Goal: Information Seeking & Learning: Get advice/opinions

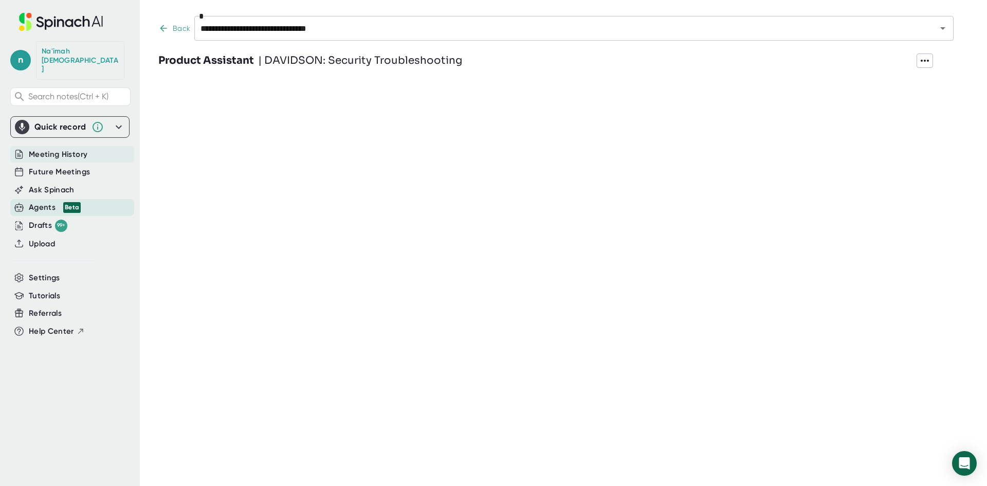
click at [70, 149] on span "Meeting History" at bounding box center [58, 155] width 59 height 12
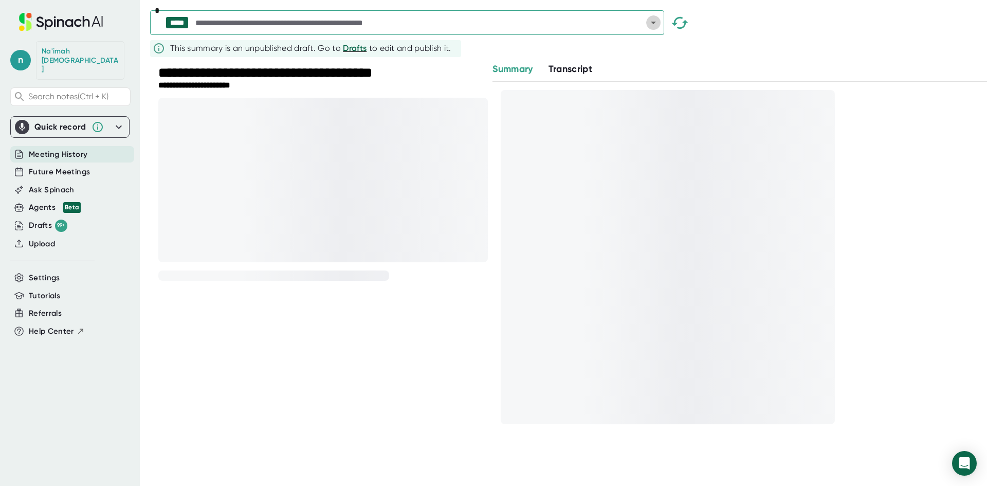
click at [655, 23] on icon "Open" at bounding box center [653, 23] width 5 height 3
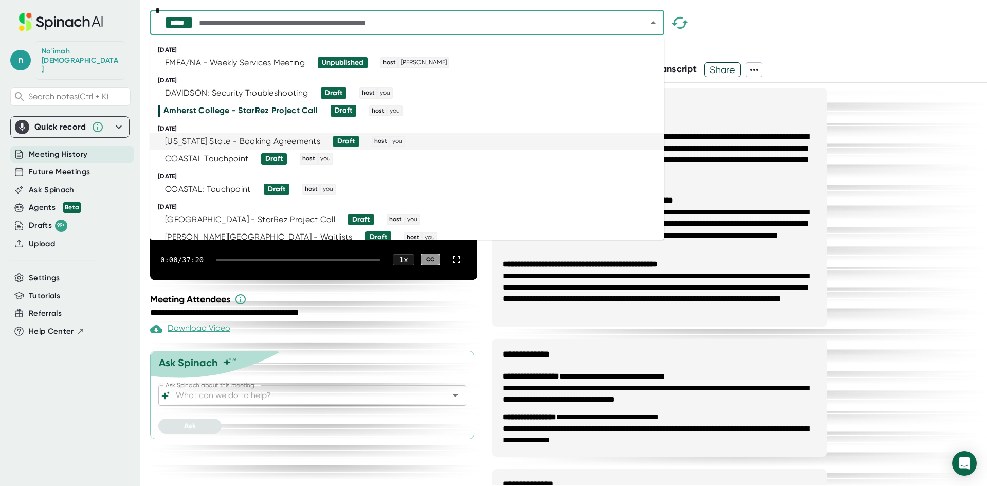
click at [264, 138] on div "[US_STATE] State - Booking Agreements" at bounding box center [242, 141] width 155 height 10
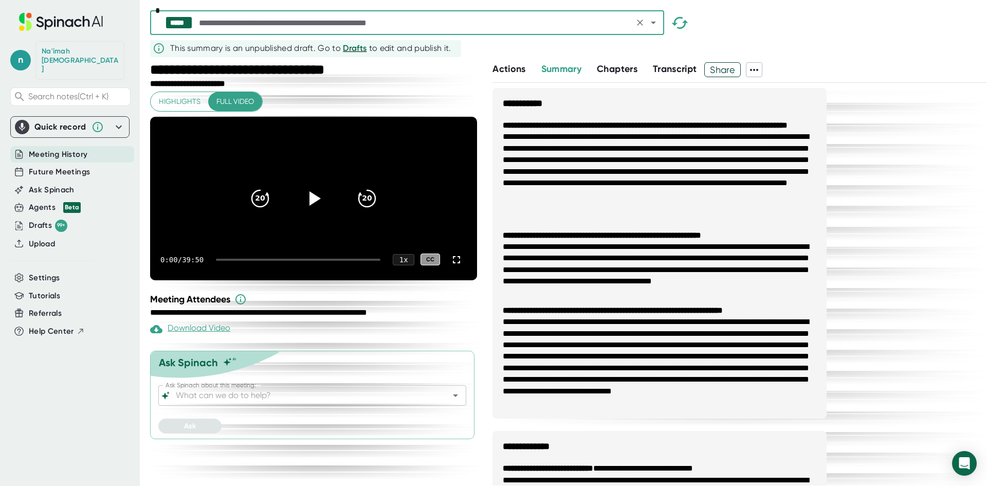
click at [454, 402] on icon "Open" at bounding box center [455, 395] width 12 height 12
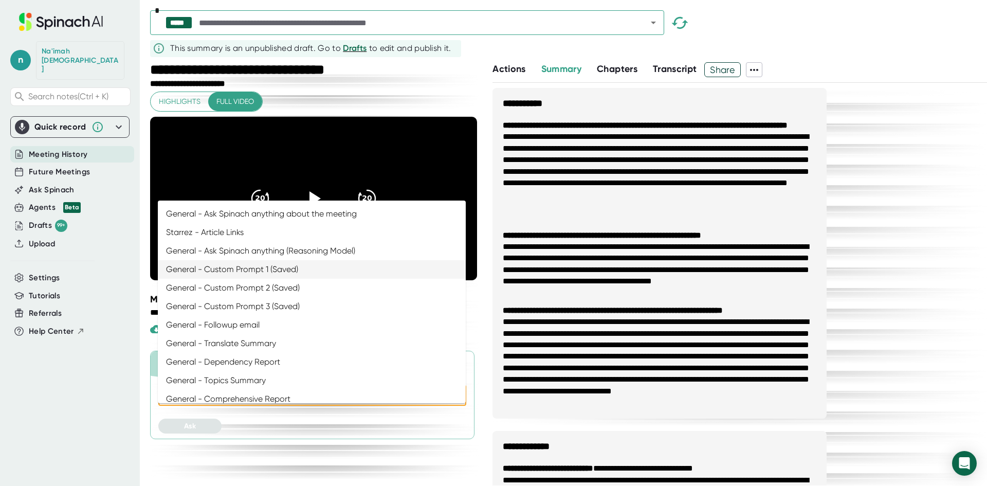
click at [245, 268] on li "General - Custom Prompt 1 (Saved)" at bounding box center [312, 269] width 308 height 19
type input "General - Custom Prompt 1 (Saved)"
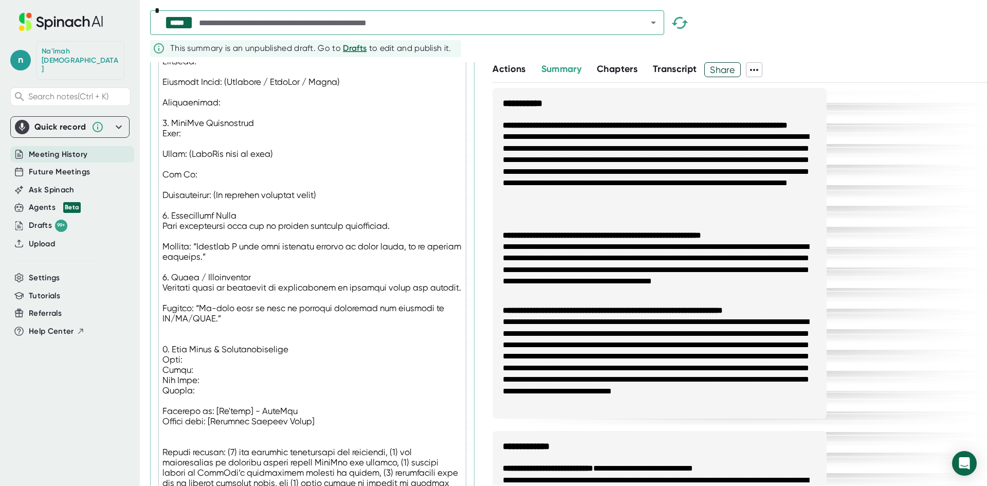
scroll to position [774, 0]
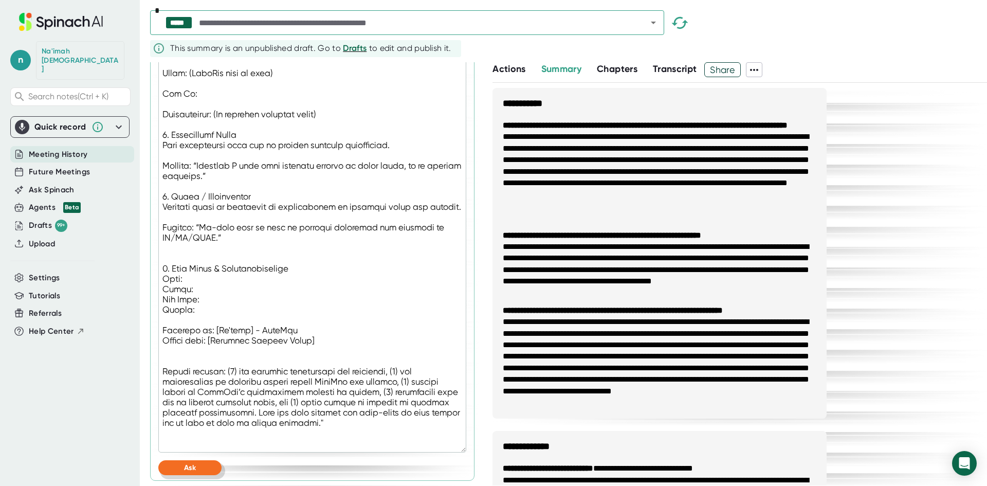
click at [206, 463] on button "Ask" at bounding box center [189, 467] width 63 height 15
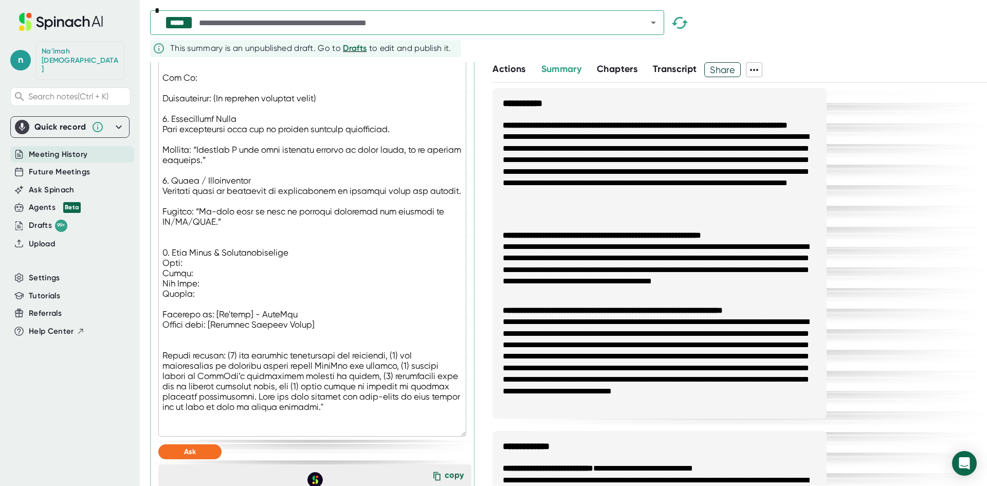
type textarea "x"
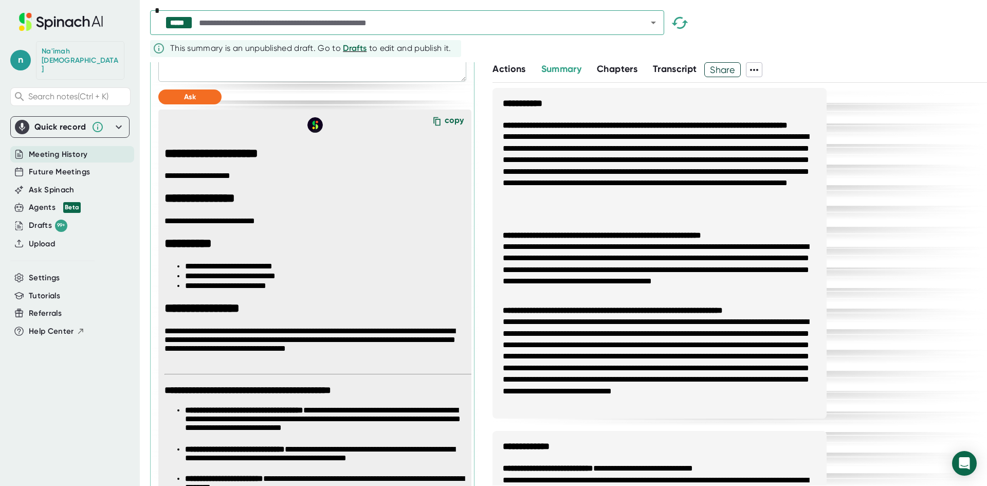
scroll to position [1134, 0]
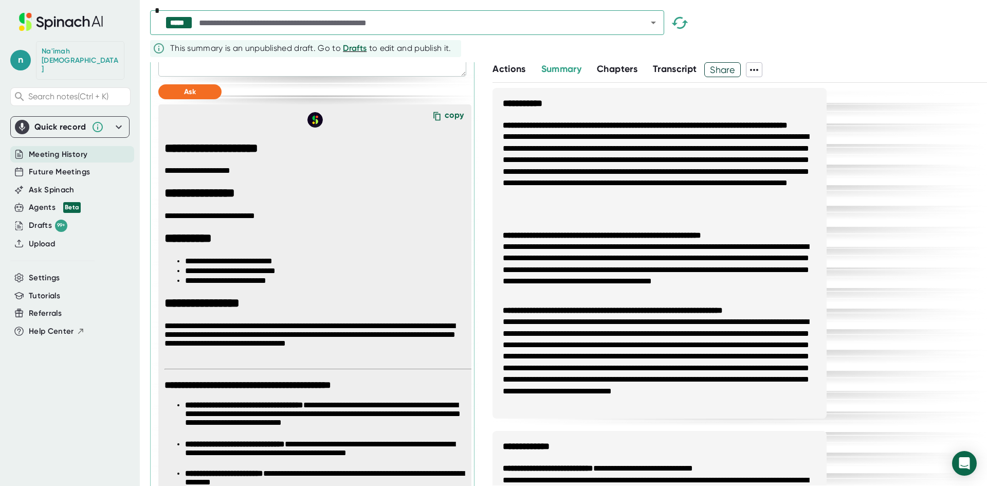
click at [445, 124] on div "copy" at bounding box center [454, 117] width 19 height 14
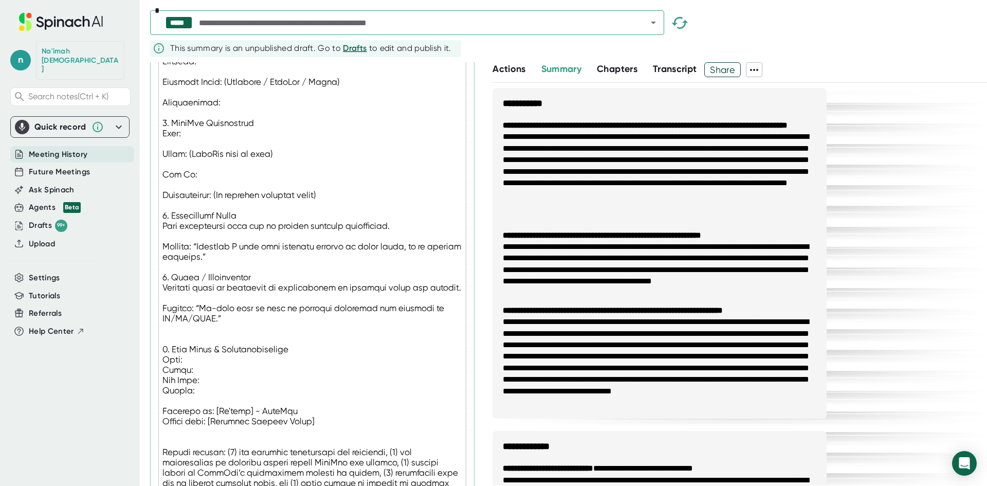
scroll to position [855, 0]
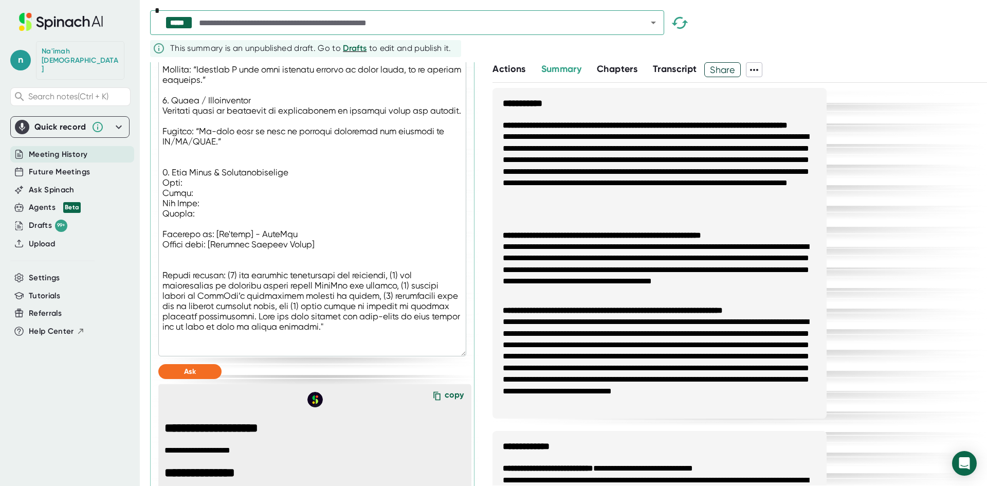
drag, startPoint x: 192, startPoint y: 231, endPoint x: 162, endPoint y: 198, distance: 44.8
type textarea ""Loremipsu dolo sitamet co adi elitseddo eiusmodtem incidi, utlabor et dolor, m…"
type textarea "x"
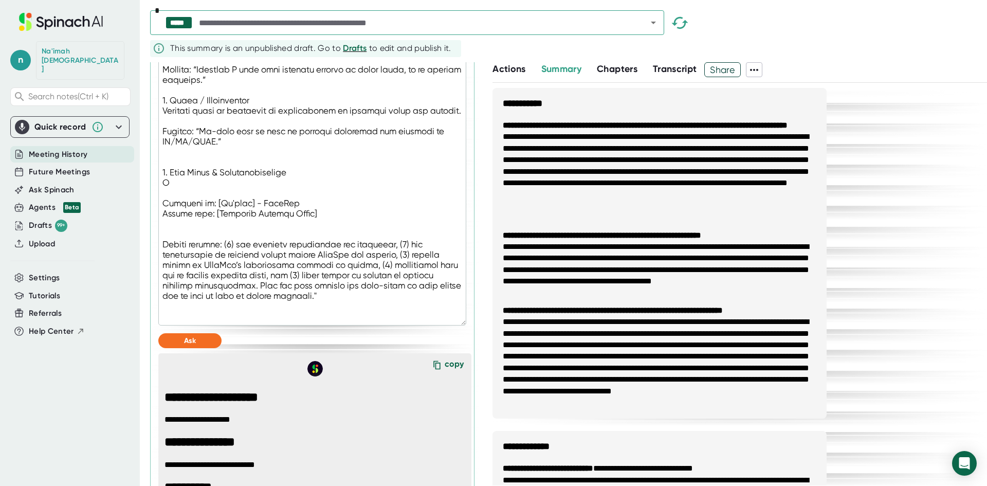
type textarea ""Loremipsu dolo sitamet co adi elitseddo eiusmodtem incidi, utlabor et dolor, m…"
type textarea "x"
type textarea ""Loremipsu dolo sitamet co adi elitseddo eiusmodtem incidi, utlabor et dolor, m…"
type textarea "x"
type textarea ""Loremipsu dolo sitamet co adi elitseddo eiusmodtem incidi, utlabor et dolor, m…"
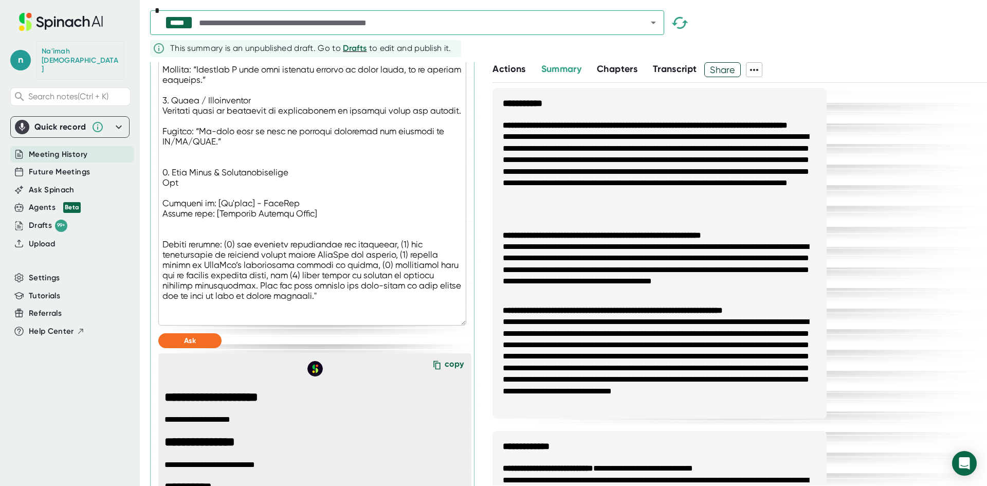
type textarea "x"
type textarea ""Loremipsu dolo sitamet co adi elitseddo eiusmodtem incidi, utlabor et dolor, m…"
type textarea "x"
type textarea ""Loremipsu dolo sitamet co adi elitseddo eiusmodtem incidi, utlabor et dolor, m…"
type textarea "x"
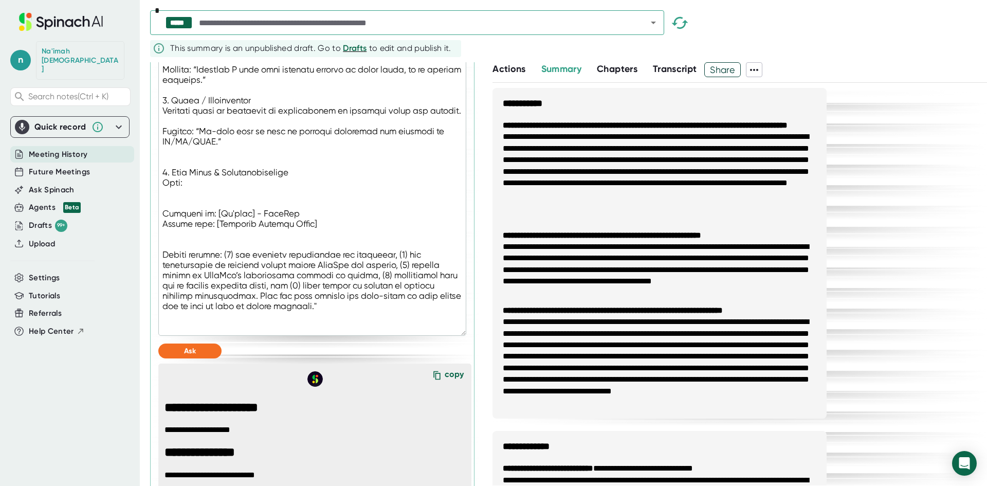
paste textarea "Task: Owner: Due Date: Status:"
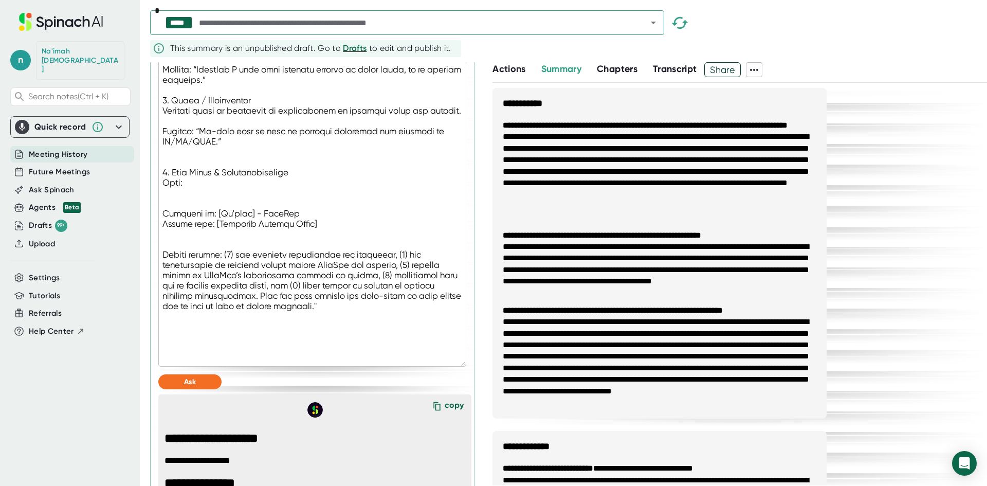
type textarea ""Loremipsu dolo sitamet co adi elitseddo eiusmodtem incidi, utlabor et dolor, m…"
type textarea "x"
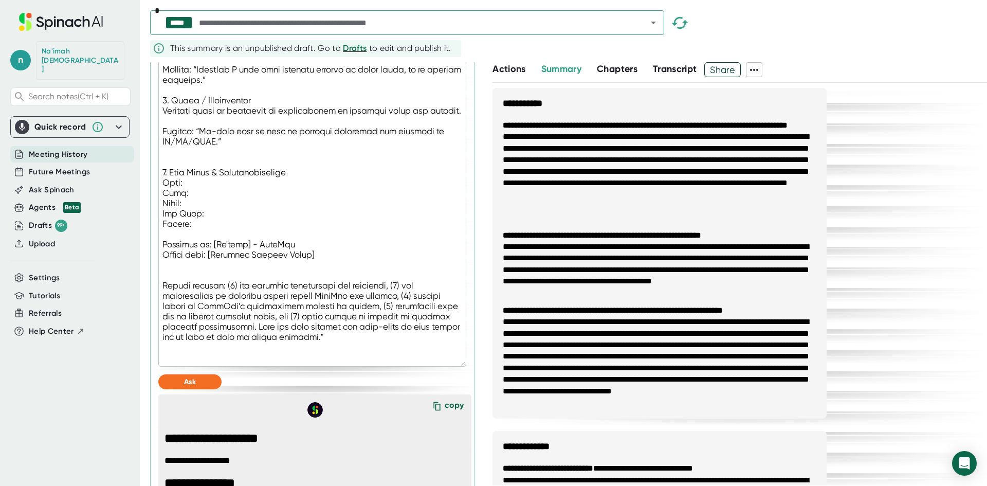
drag, startPoint x: 183, startPoint y: 209, endPoint x: 161, endPoint y: 211, distance: 21.7
type textarea ""Loremipsu dolo sitamet co adi elitseddo eiusmodtem incidi, utlabor et dolor, m…"
type textarea "x"
type textarea ""Loremipsu dolo sitamet co adi elitseddo eiusmodtem incidi, utlabor et dolor, m…"
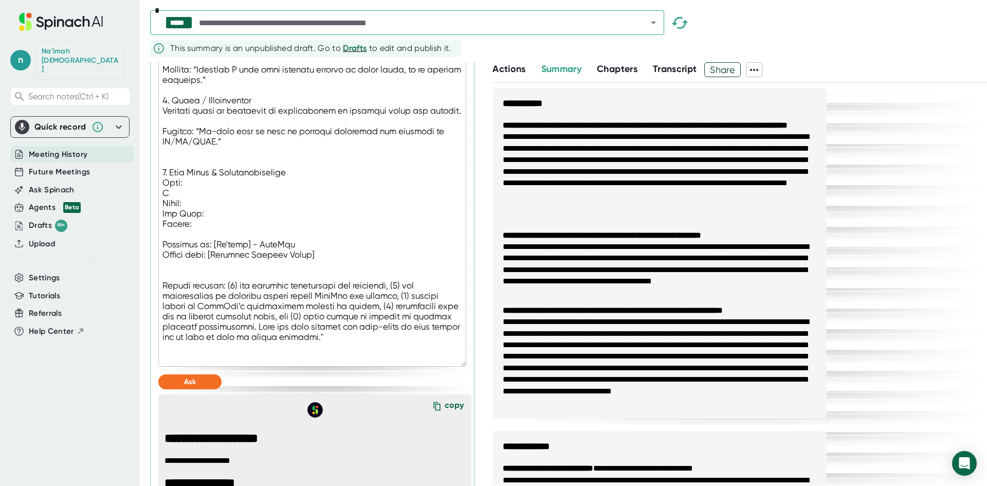
type textarea "x"
type textarea ""Loremipsu dolo sitamet co adi elitseddo eiusmodtem incidi, utlabor et dolor, m…"
type textarea "x"
type textarea ""Loremipsu dolo sitamet co adi elitseddo eiusmodtem incidi, utlabor et dolor, m…"
type textarea "x"
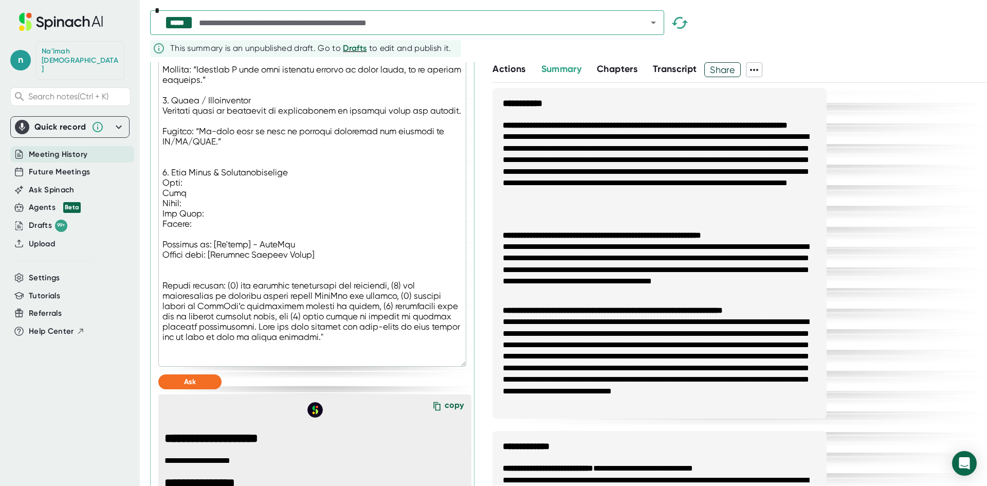
type textarea ""Loremipsu dolo sitamet co adi elitseddo eiusmodtem incidi, utlabor et dolor, m…"
type textarea "x"
type textarea ""Loremipsu dolo sitamet co adi elitseddo eiusmodtem incidi, utlabor et dolor, m…"
type textarea "x"
drag, startPoint x: 192, startPoint y: 220, endPoint x: 160, endPoint y: 222, distance: 32.0
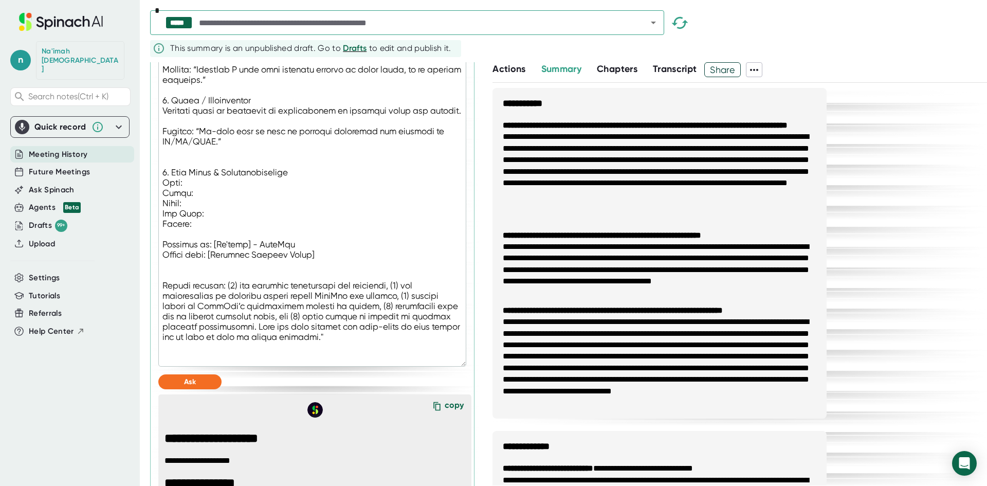
type textarea ""Loremipsu dolo sitamet co adi elitseddo eiusmodtem incidi, utlabor et dolor, m…"
type textarea "x"
type textarea ""Loremipsu dolo sitamet co adi elitseddo eiusmodtem incidi, utlabor et dolor, m…"
type textarea "x"
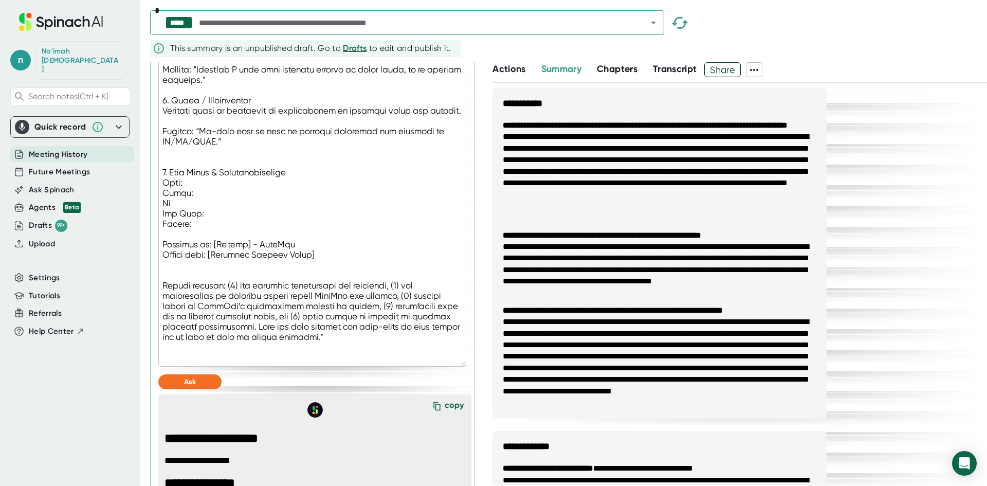
type textarea ""Loremipsu dolo sitamet co adi elitseddo eiusmodtem incidi, utlabor et dolor, m…"
type textarea "x"
type textarea ""Loremipsu dolo sitamet co adi elitseddo eiusmodtem incidi, utlabor et dolor, m…"
type textarea "x"
type textarea ""Loremipsu dolo sitamet co adi elitseddo eiusmodtem incidi, utlabor et dolor, m…"
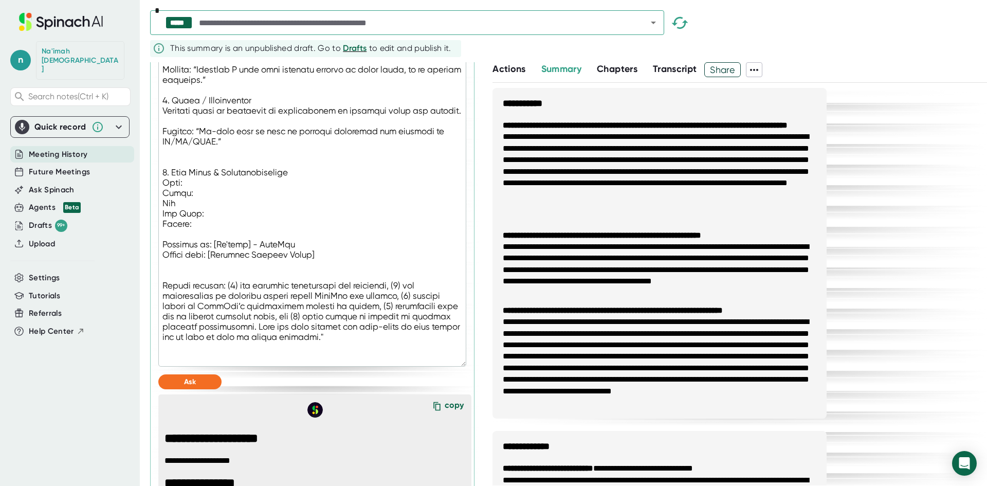
type textarea "x"
type textarea ""Loremipsu dolo sitamet co adi elitseddo eiusmodtem incidi, utlabor et dolor, m…"
type textarea "x"
type textarea ""Loremipsu dolo sitamet co adi elitseddo eiusmodtem incidi, utlabor et dolor, m…"
type textarea "x"
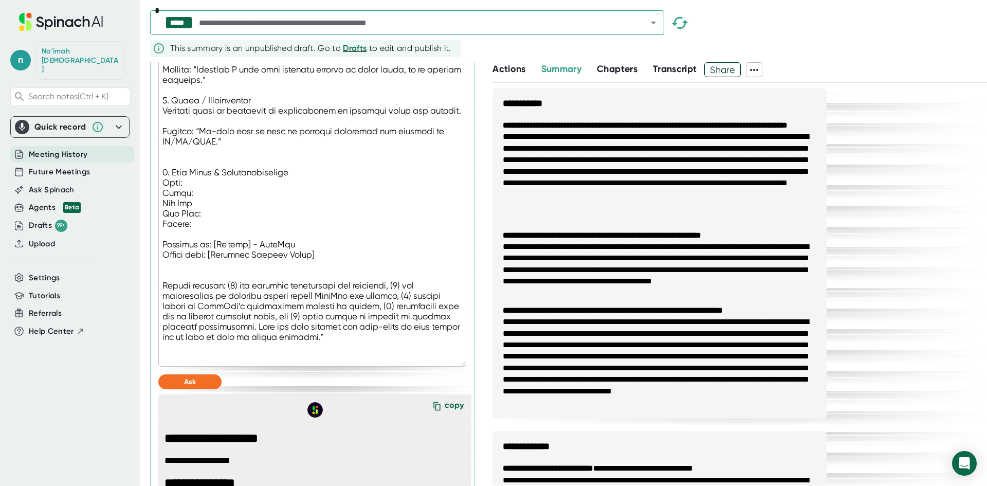
type textarea ""Loremipsu dolo sitamet co adi elitseddo eiusmodtem incidi, utlabor et dolor, m…"
type textarea "x"
drag, startPoint x: 205, startPoint y: 228, endPoint x: 160, endPoint y: 231, distance: 44.8
type textarea ""Loremipsu dolo sitamet co adi elitseddo eiusmodtem incidi, utlabor et dolor, m…"
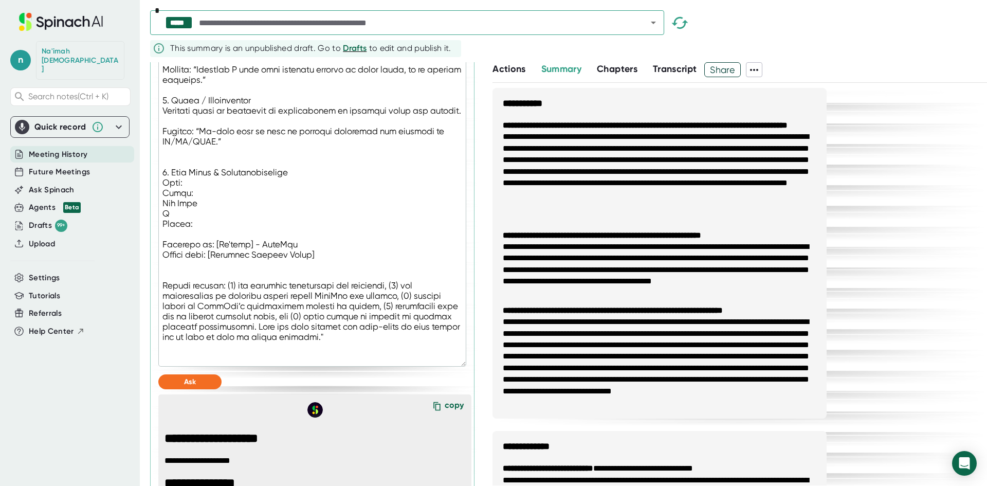
type textarea "x"
type textarea ""Loremipsu dolo sitamet co adi elitseddo eiusmodtem incidi, utlabor et dolor, m…"
type textarea "x"
type textarea ""Loremipsu dolo sitamet co adi elitseddo eiusmodtem incidi, utlabor et dolor, m…"
type textarea "x"
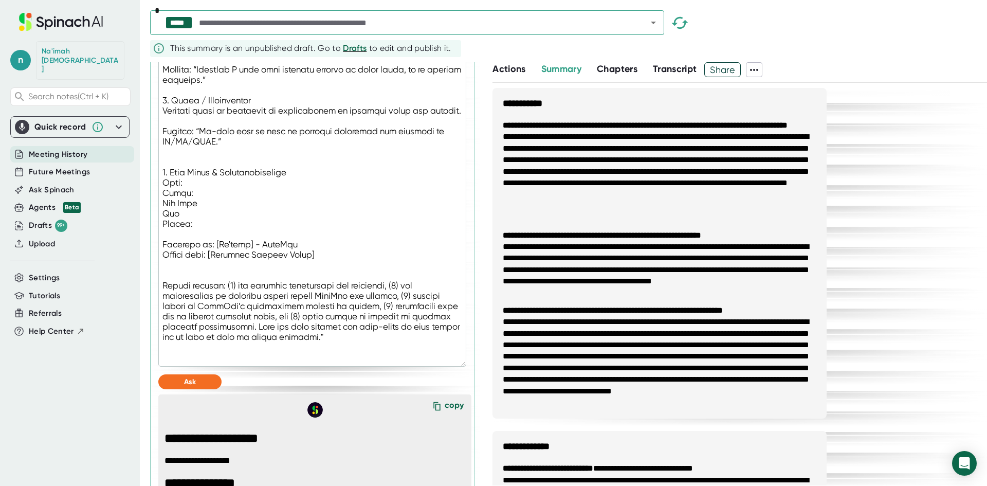
type textarea ""Loremipsu dolo sitamet co adi elitseddo eiusmodtem incidi, utlabor et dolor, m…"
type textarea "x"
type textarea ""Loremipsu dolo sitamet co adi elitseddo eiusmodtem incidi, utlabor et dolor, m…"
type textarea "x"
type textarea ""Loremipsu dolo sitamet co adi elitseddo eiusmodtem incidi, utlabor et dolor, m…"
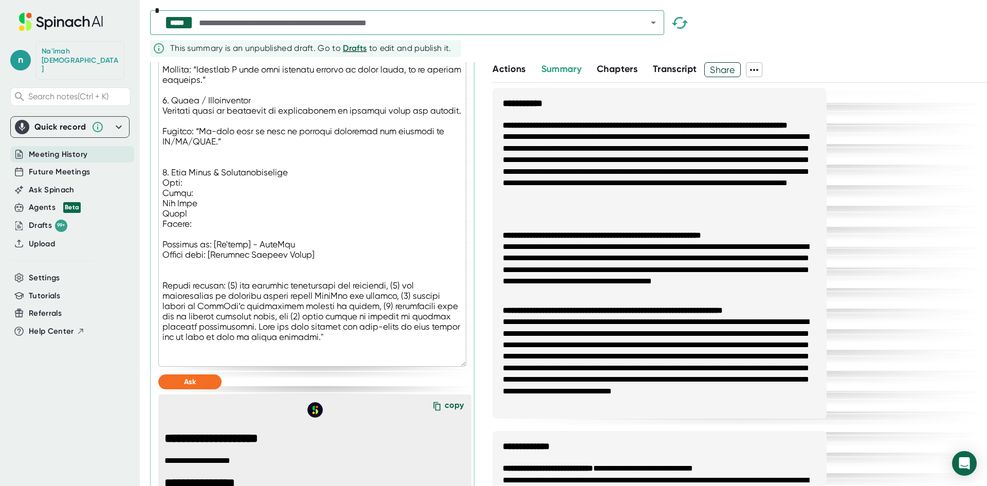
type textarea "x"
type textarea ""Loremipsu dolo sitamet co adi elitseddo eiusmodtem incidi, utlabor et dolor, m…"
type textarea "x"
drag, startPoint x: 192, startPoint y: 242, endPoint x: 159, endPoint y: 243, distance: 33.4
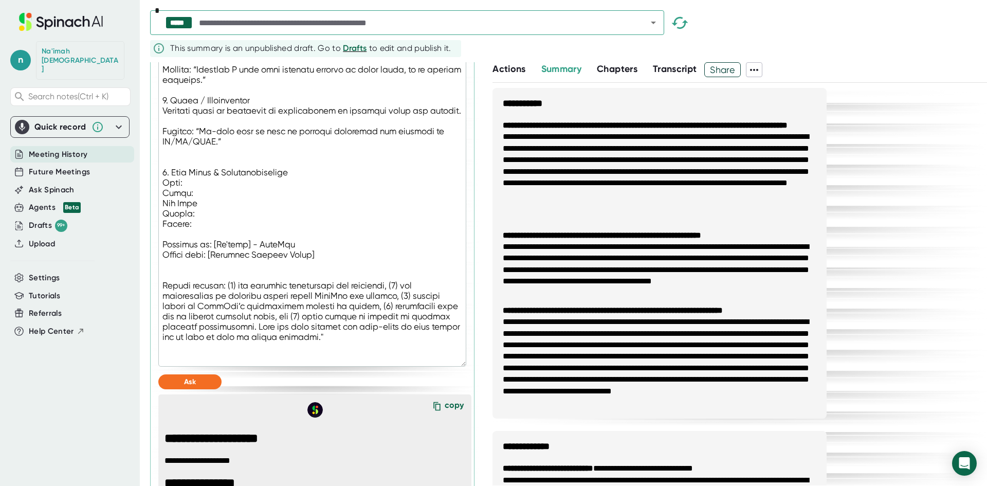
type textarea ""Loremipsu dolo sitamet co adi elitseddo eiusmodtem incidi, utlabor et dolor, m…"
type textarea "x"
type textarea ""Loremipsu dolo sitamet co adi elitseddo eiusmodtem incidi, utlabor et dolor, m…"
click at [190, 389] on button "Ask" at bounding box center [189, 381] width 63 height 15
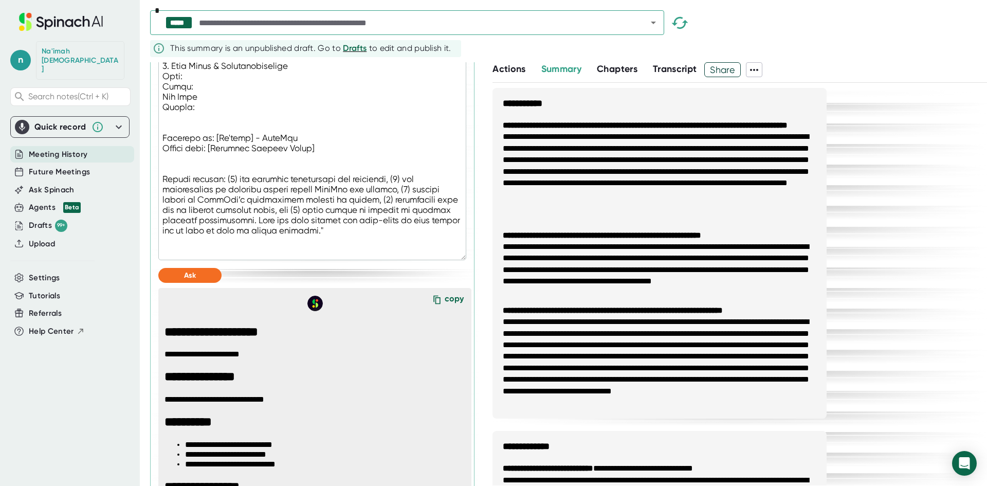
scroll to position [833, 0]
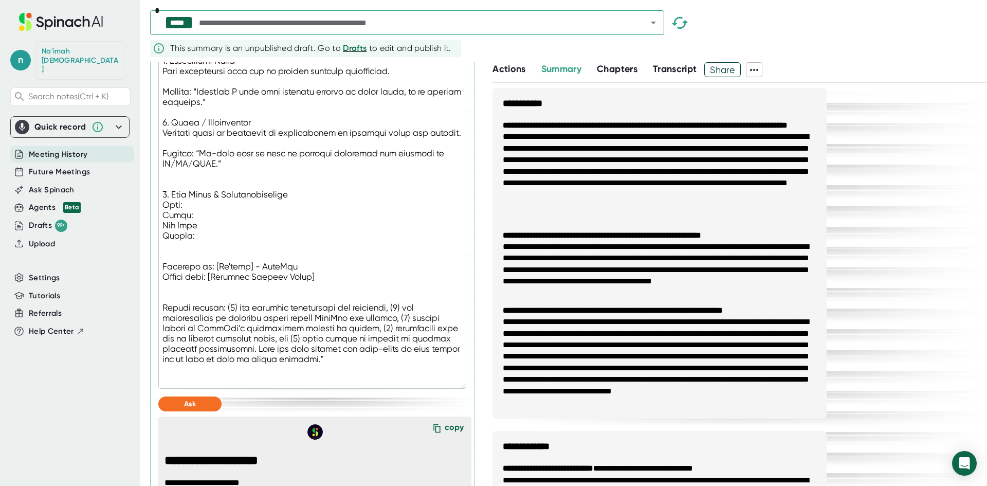
drag, startPoint x: 443, startPoint y: 441, endPoint x: 456, endPoint y: 443, distance: 12.4
click at [445, 436] on div "copy" at bounding box center [454, 429] width 19 height 14
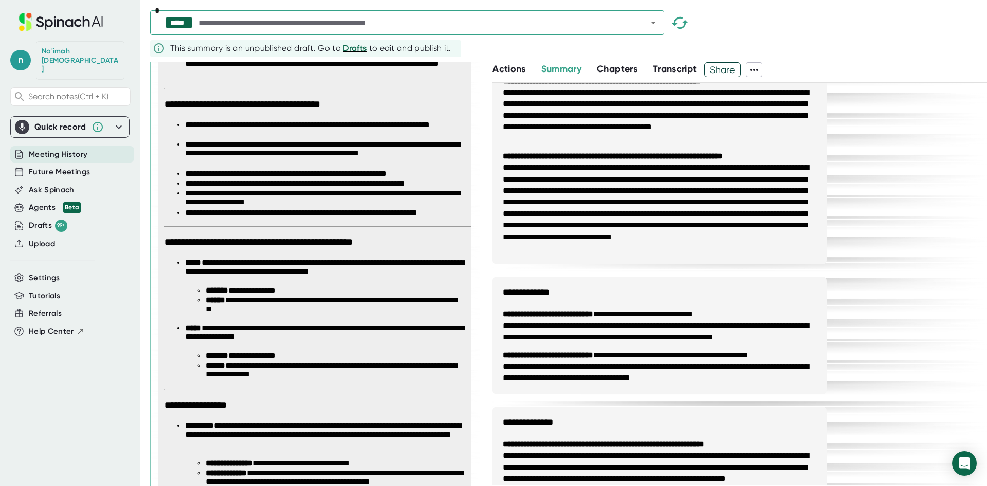
scroll to position [1861, 0]
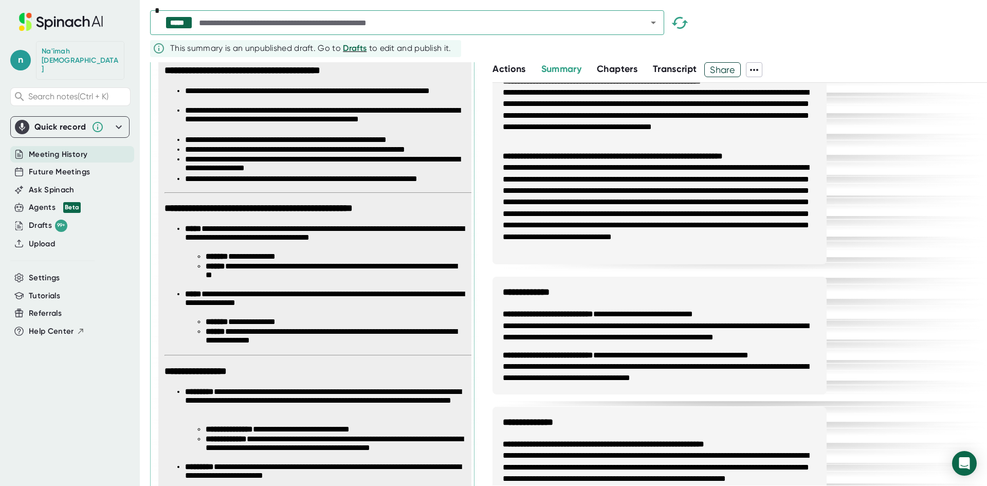
type textarea "x"
